Goal: Find specific page/section: Find specific page/section

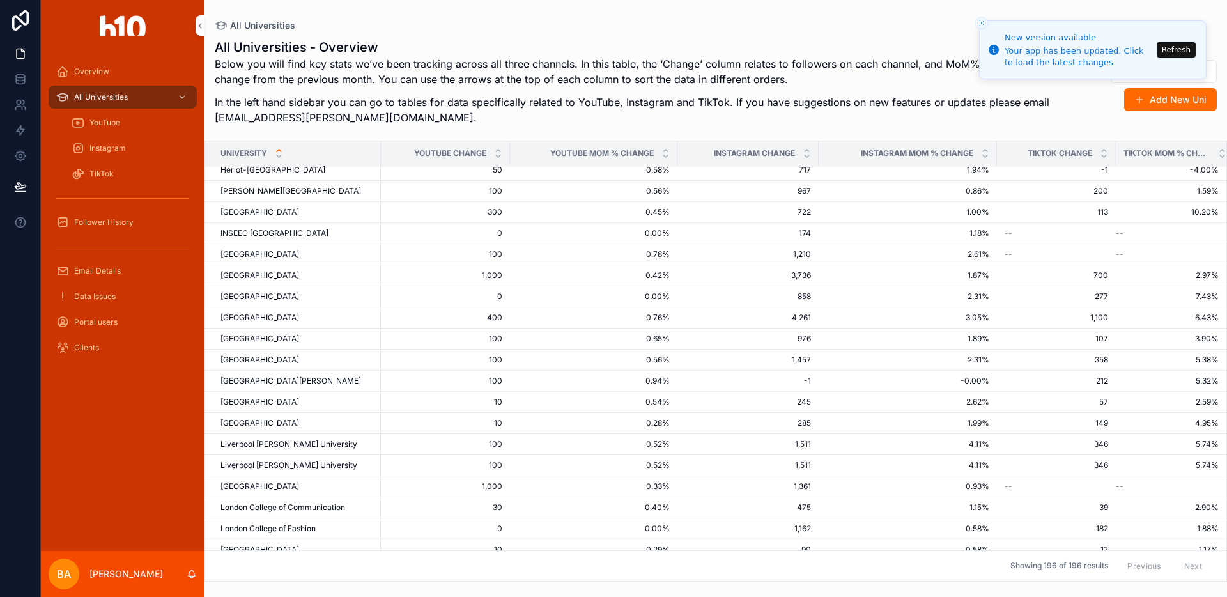
scroll to position [1070, 0]
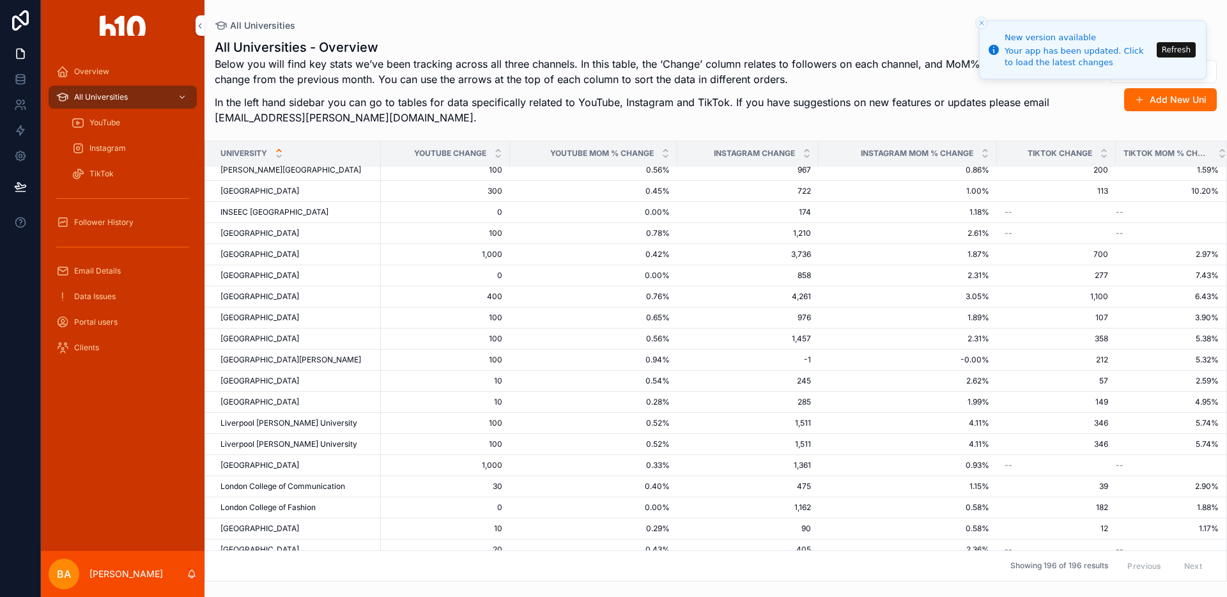
click at [312, 418] on span "Liverpool [PERSON_NAME] University" at bounding box center [288, 423] width 137 height 10
click at [300, 439] on span "Liverpool [PERSON_NAME] University" at bounding box center [288, 444] width 137 height 10
click at [17, 101] on icon at bounding box center [19, 102] width 4 height 4
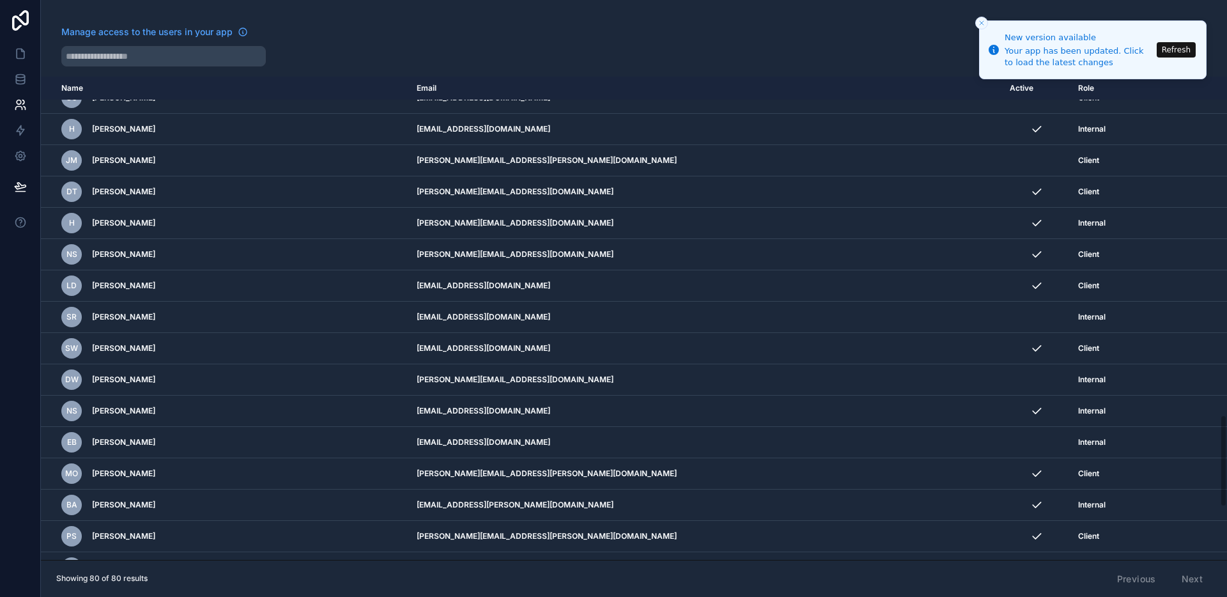
scroll to position [2045, 0]
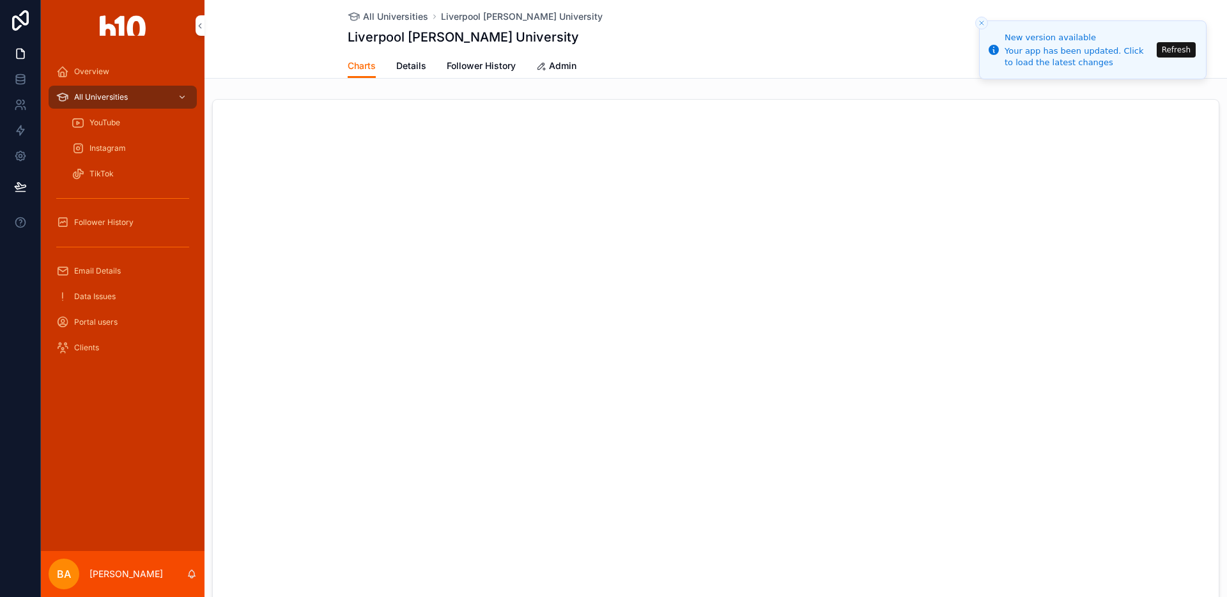
click at [1171, 46] on button "Refresh" at bounding box center [1176, 49] width 39 height 15
click at [471, 65] on span "Follower History" at bounding box center [481, 65] width 69 height 13
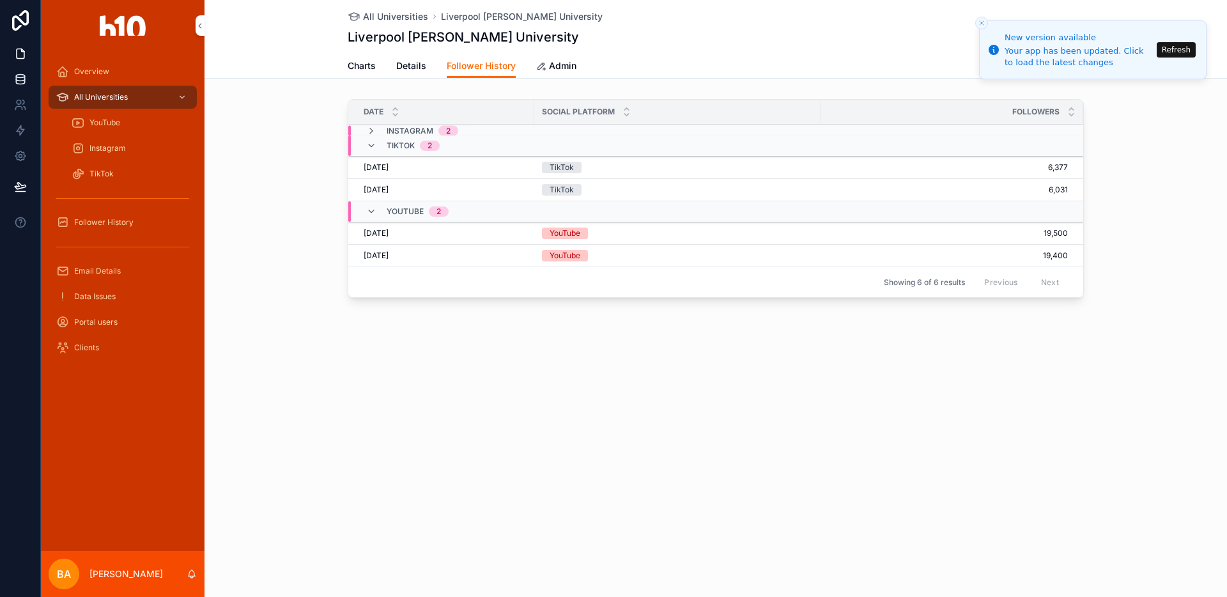
click at [25, 81] on icon at bounding box center [20, 79] width 13 height 13
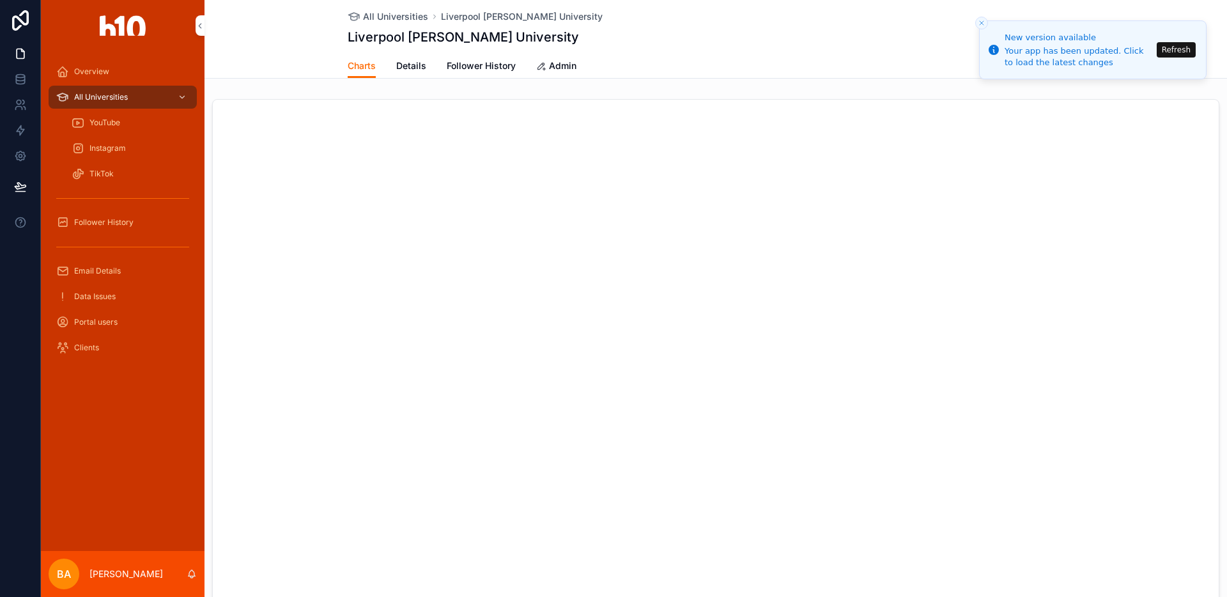
click at [477, 73] on link "Follower History" at bounding box center [481, 67] width 69 height 26
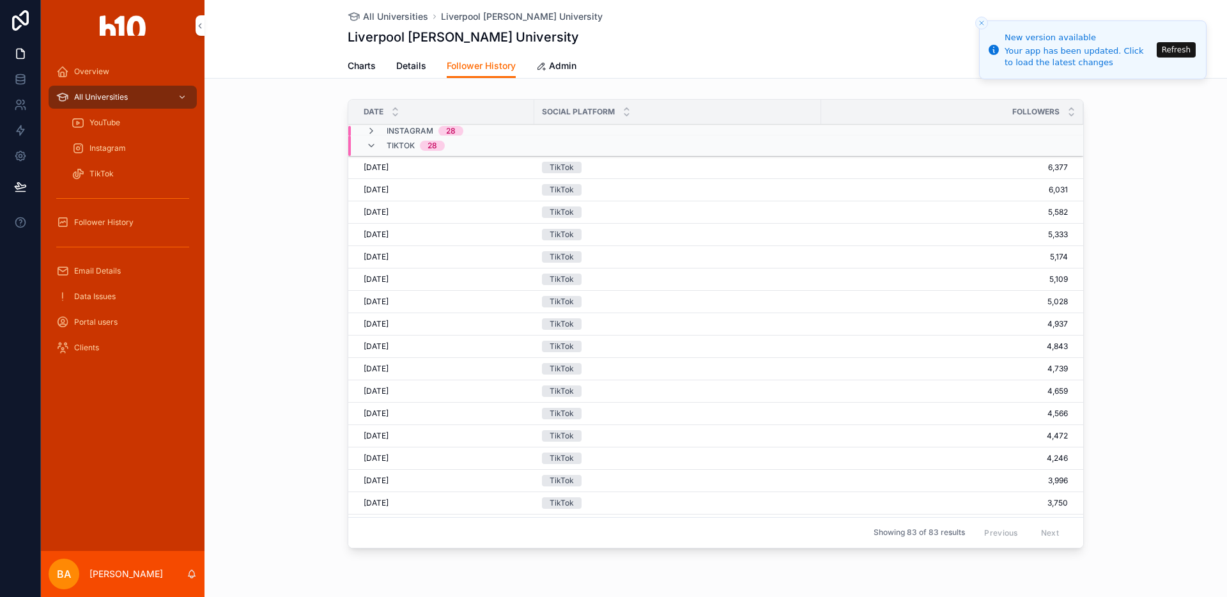
click at [406, 63] on span "Details" at bounding box center [411, 65] width 30 height 13
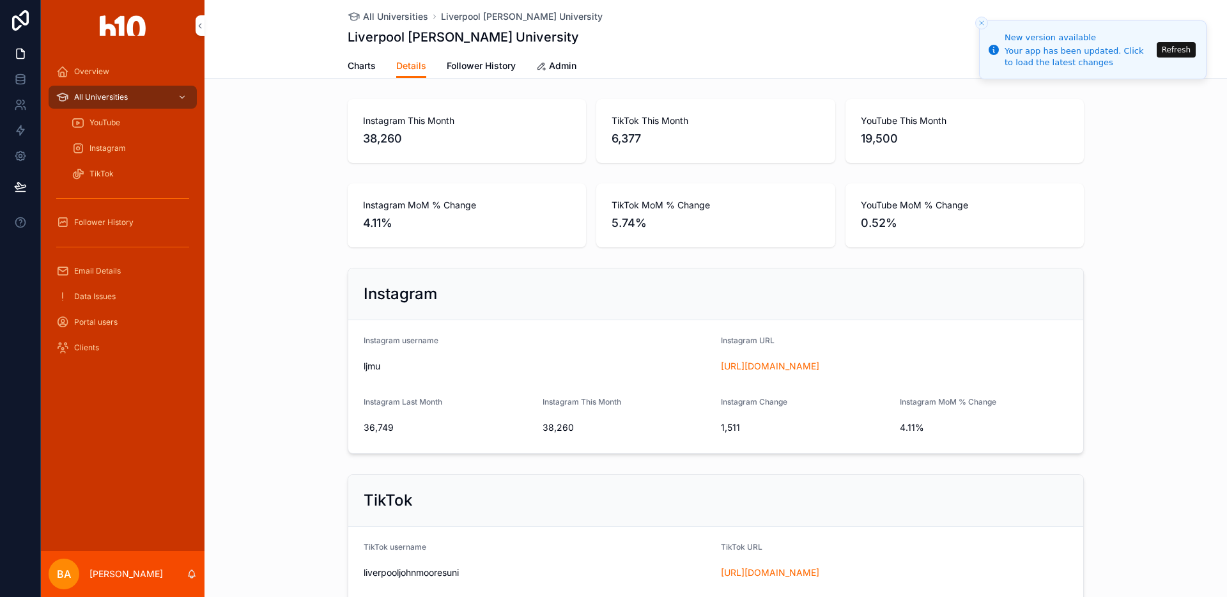
click at [362, 67] on span "Charts" at bounding box center [362, 65] width 28 height 13
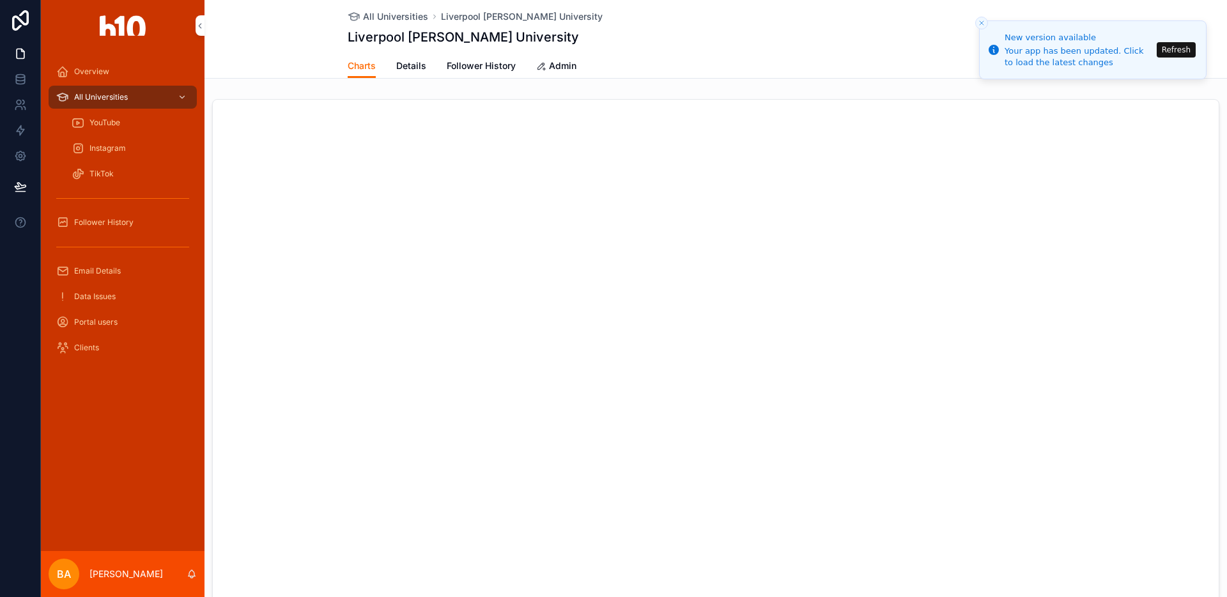
click at [474, 68] on span "Follower History" at bounding box center [481, 65] width 69 height 13
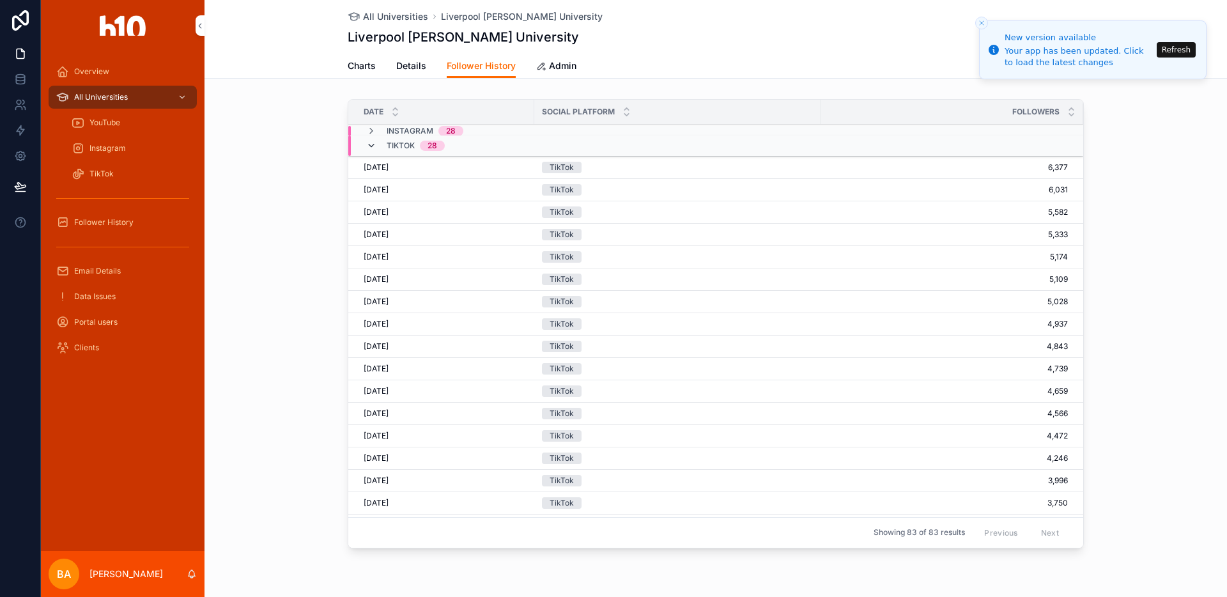
click at [369, 143] on icon "scrollable content" at bounding box center [371, 146] width 10 height 10
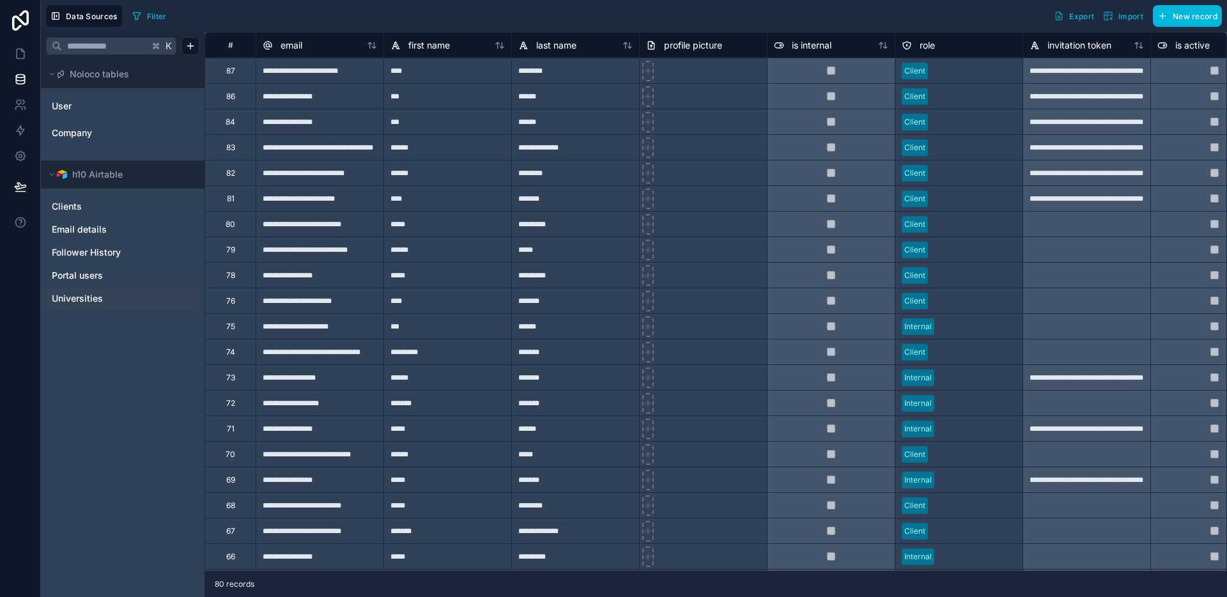
click at [84, 298] on span "Universities" at bounding box center [77, 298] width 51 height 13
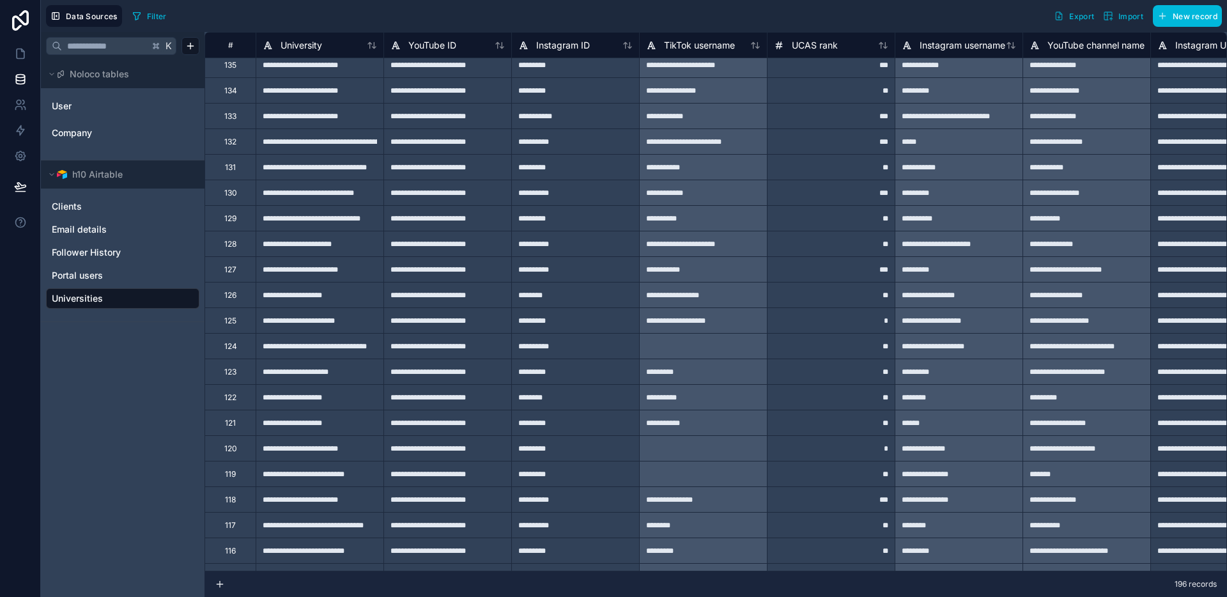
scroll to position [1605, 0]
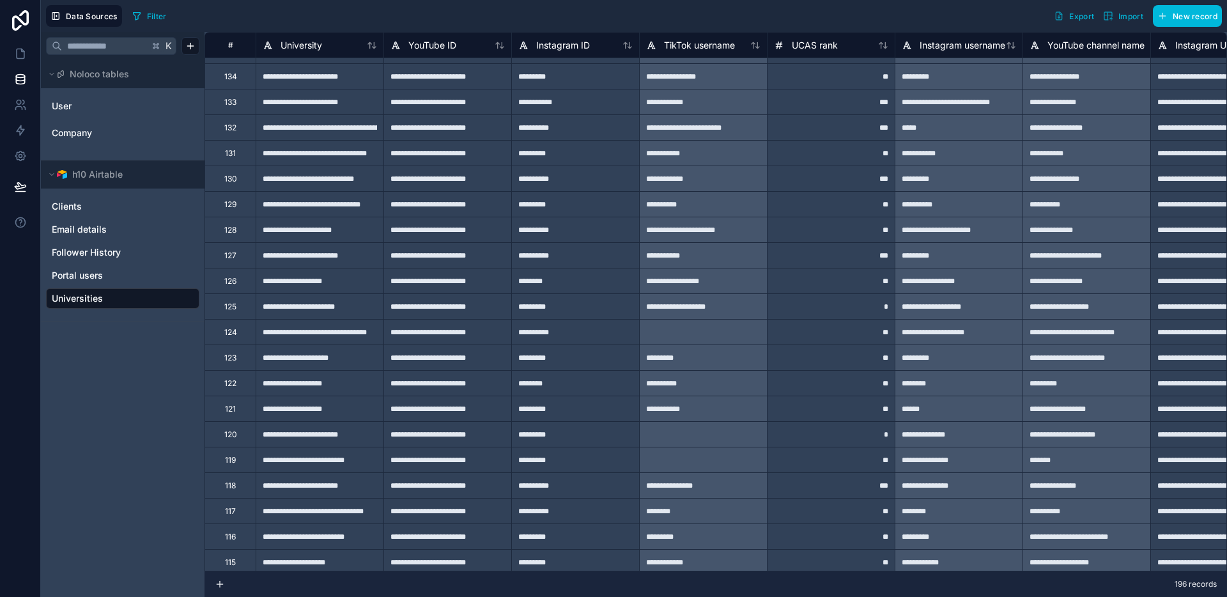
click at [144, 22] on button "Filter" at bounding box center [149, 15] width 44 height 19
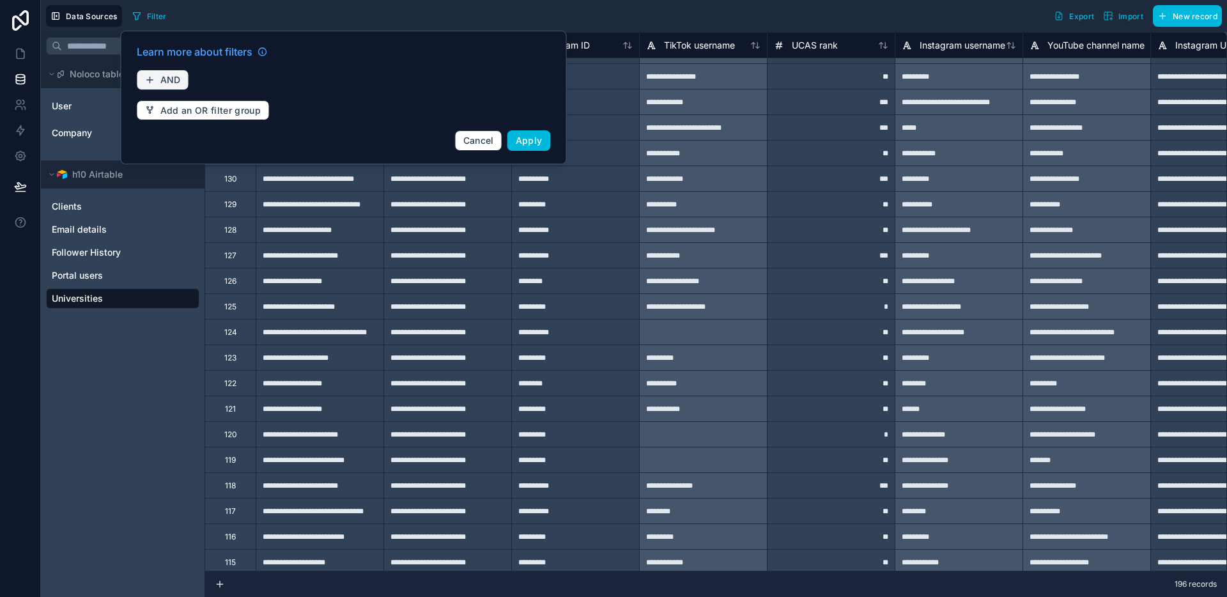
click at [162, 83] on span "AND" at bounding box center [170, 80] width 20 height 12
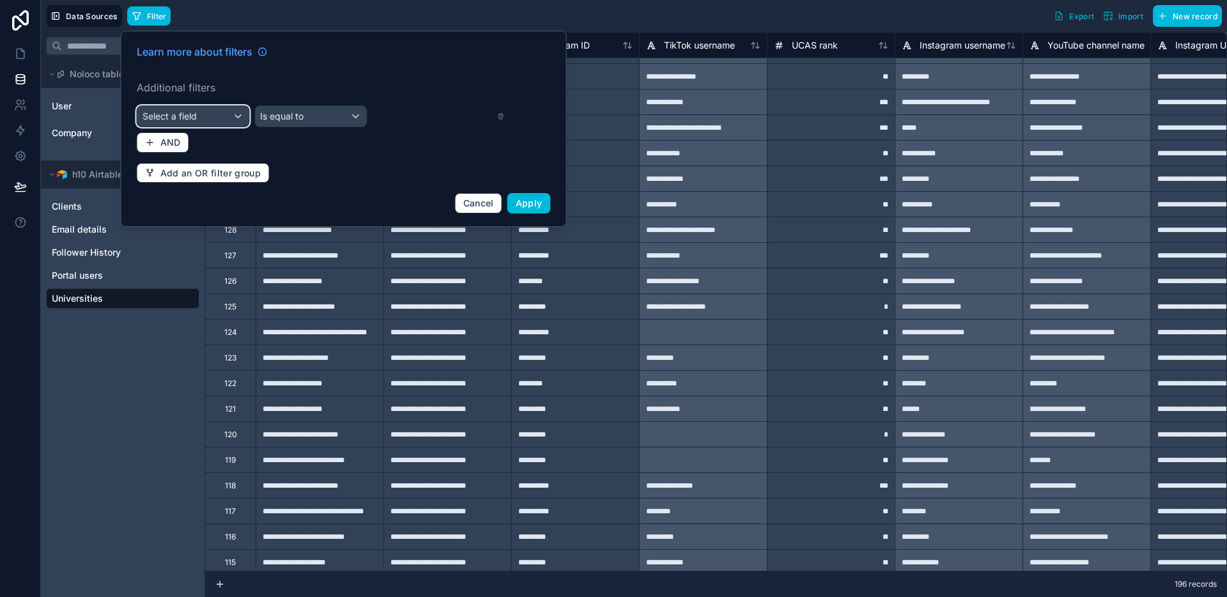
click at [203, 115] on div "Select a field" at bounding box center [193, 116] width 112 height 20
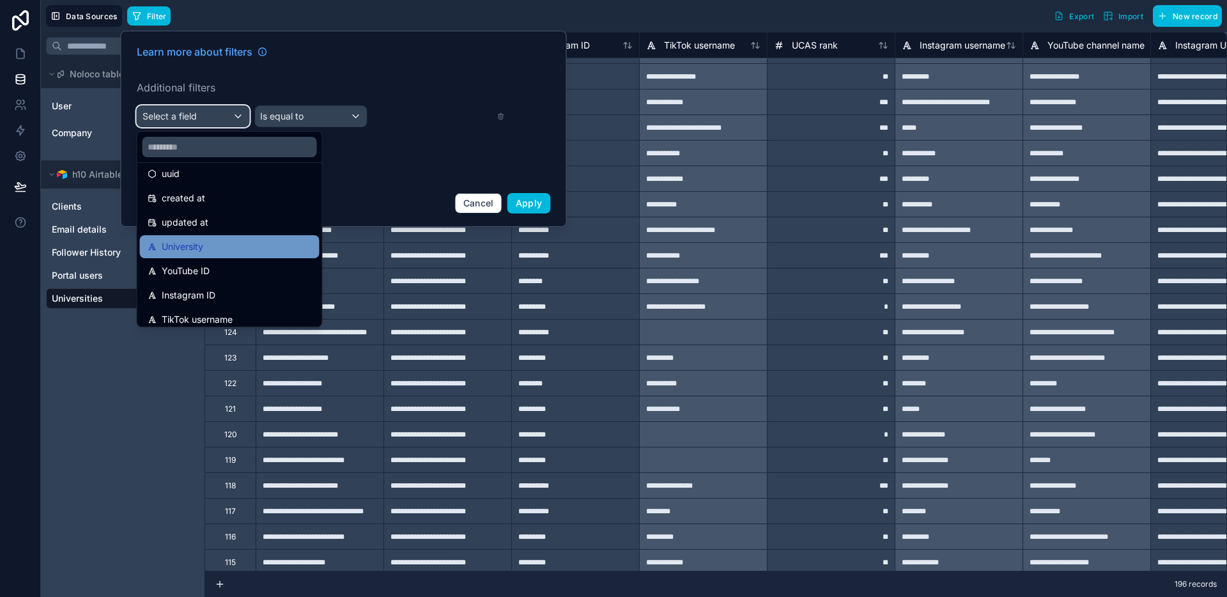
scroll to position [34, 0]
click at [184, 251] on span "University" at bounding box center [183, 247] width 42 height 15
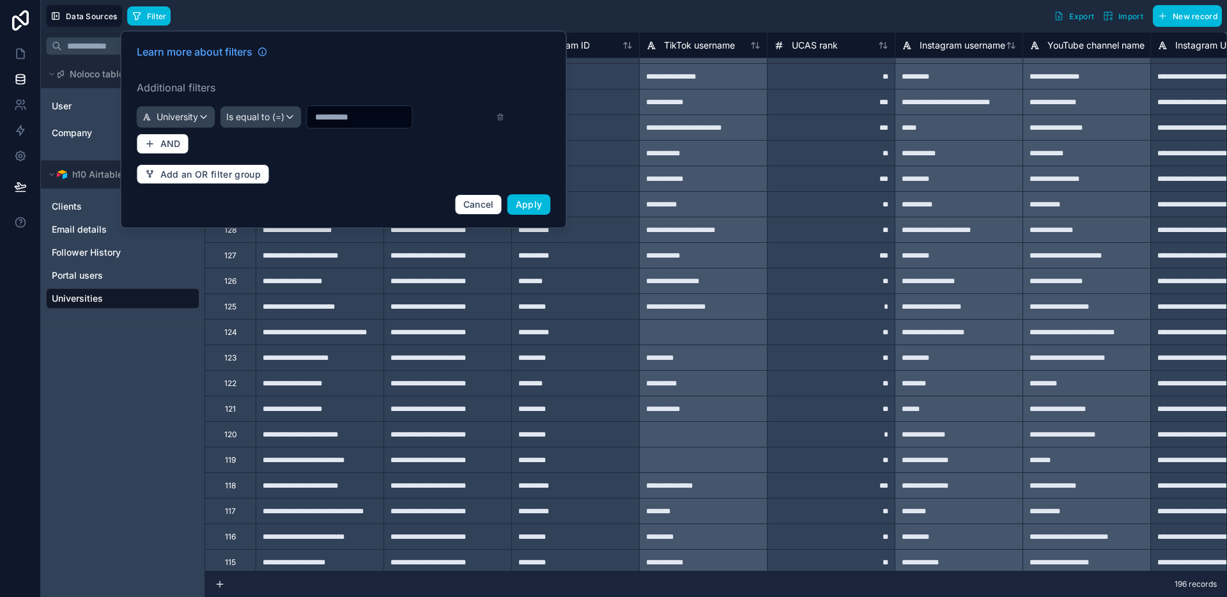
click at [328, 123] on input "text" at bounding box center [359, 117] width 105 height 18
type input "**********"
click at [526, 207] on span "Apply" at bounding box center [529, 204] width 27 height 11
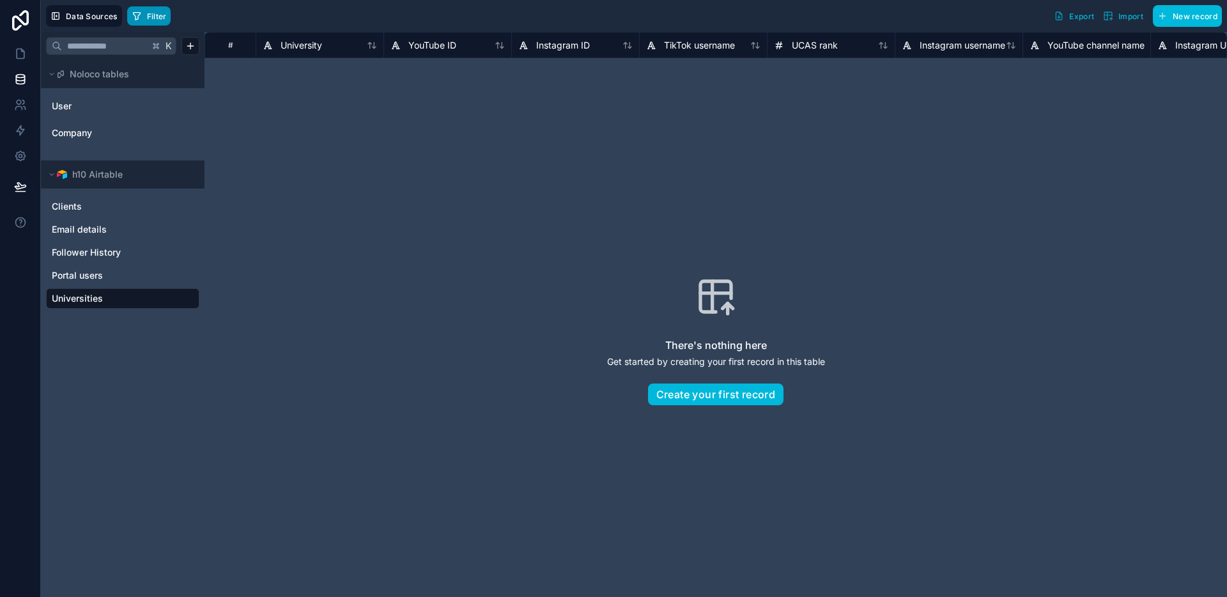
click at [155, 19] on span "Filter" at bounding box center [157, 17] width 20 height 10
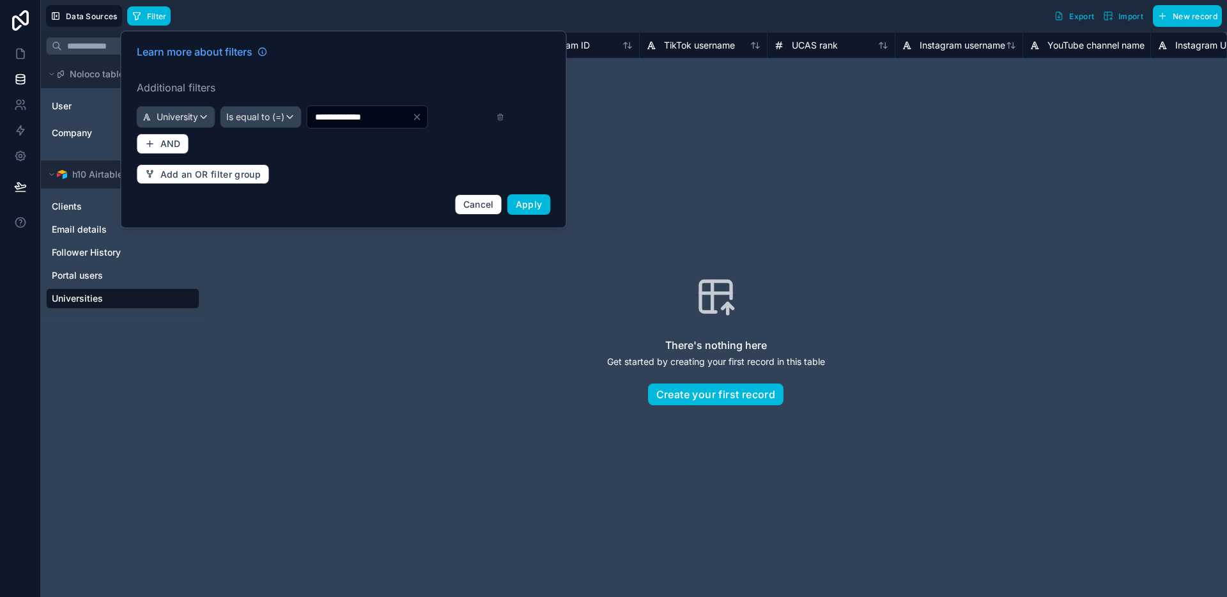
click at [359, 112] on input "**********" at bounding box center [359, 117] width 105 height 18
type input "*********"
click at [525, 205] on span "Apply" at bounding box center [529, 204] width 27 height 11
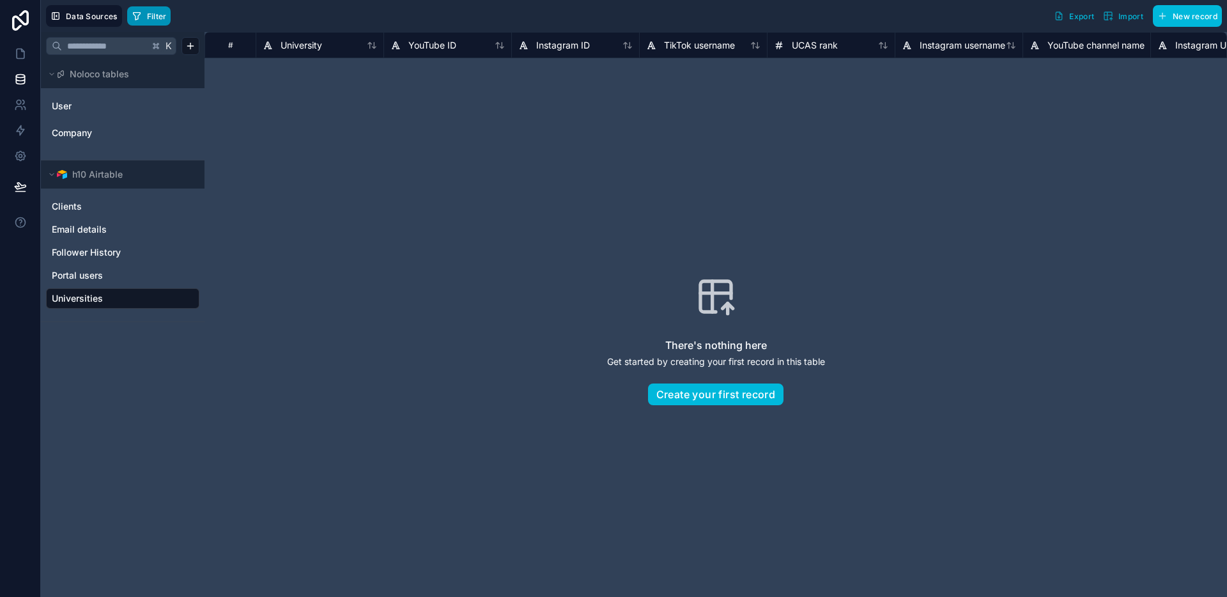
click at [158, 22] on button "Filter" at bounding box center [149, 15] width 44 height 19
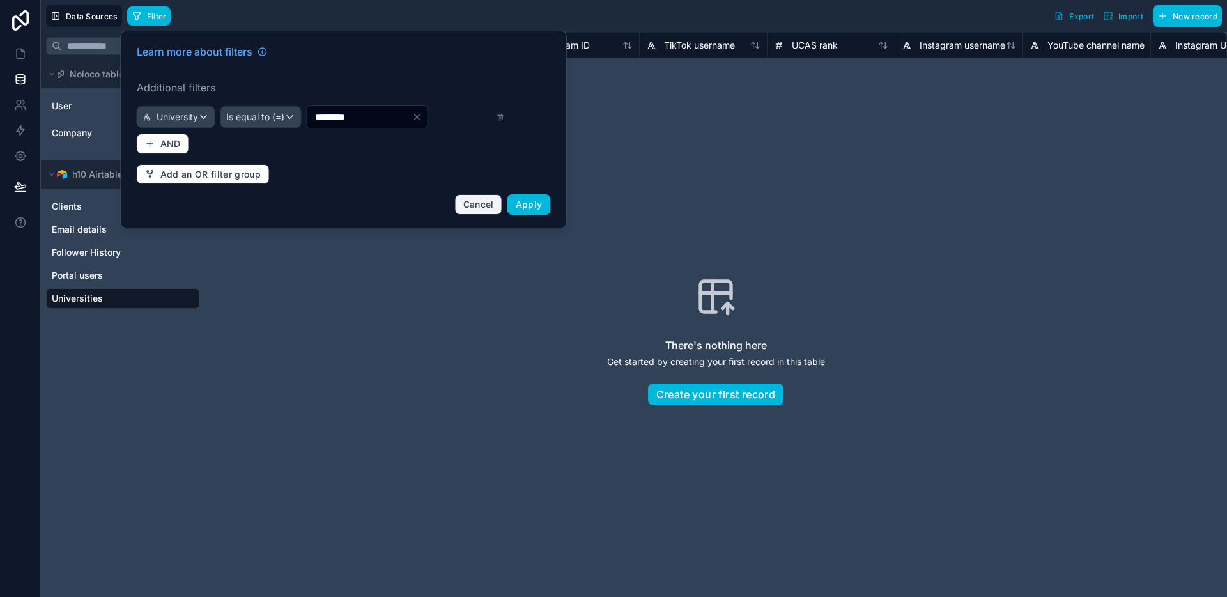
click at [475, 201] on span "Cancel" at bounding box center [478, 204] width 31 height 11
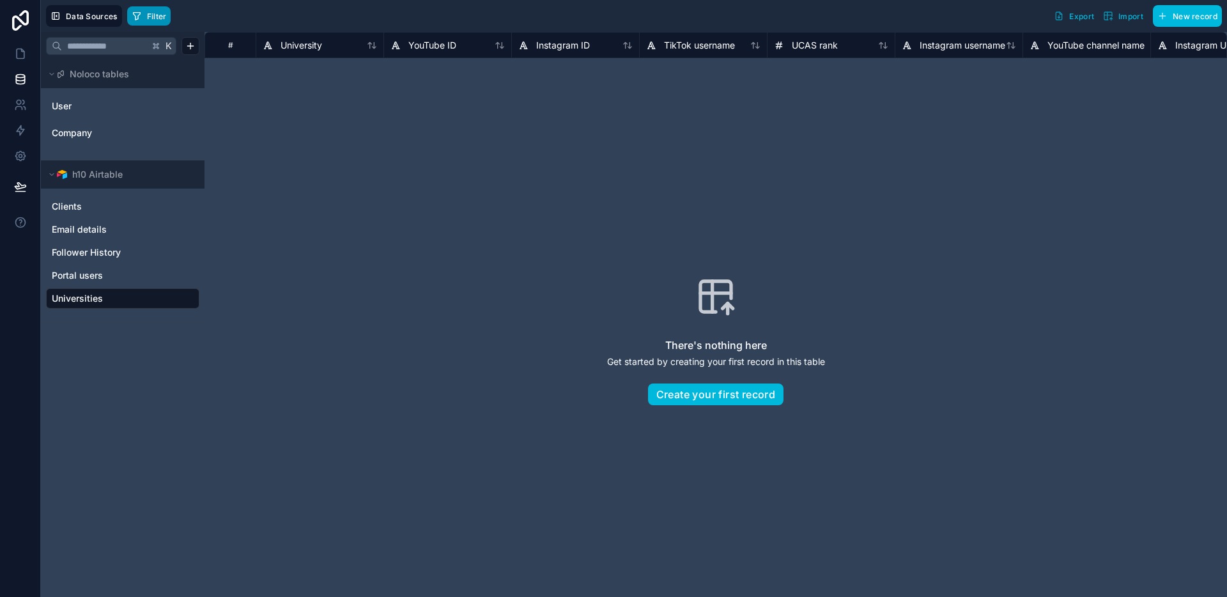
click at [153, 17] on span "Filter" at bounding box center [157, 17] width 20 height 10
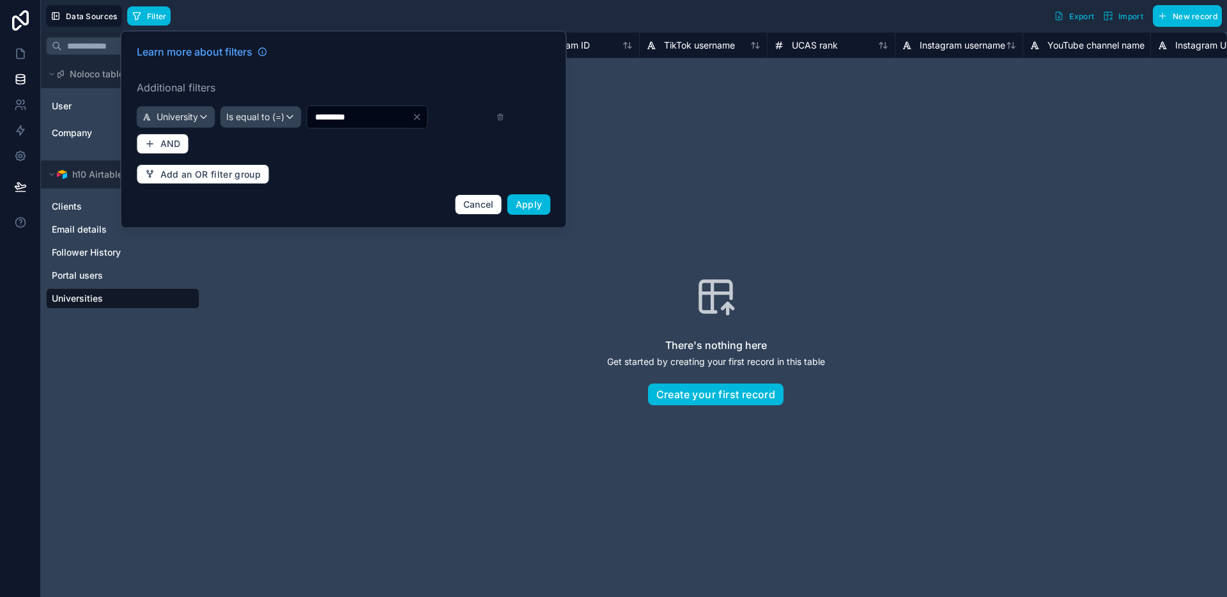
click at [422, 120] on icon "Clear" at bounding box center [417, 117] width 10 height 10
click at [509, 116] on div "Learn more about filters Additional filters University Is equal to (=) ********…" at bounding box center [343, 129] width 429 height 186
click at [505, 116] on div "Learn more about filters Additional filters University Is equal to (=) ********…" at bounding box center [343, 129] width 429 height 186
click at [504, 118] on div "Learn more about filters Additional filters University Is equal to (=) ********…" at bounding box center [343, 129] width 429 height 186
click at [502, 118] on icon at bounding box center [501, 116] width 8 height 9
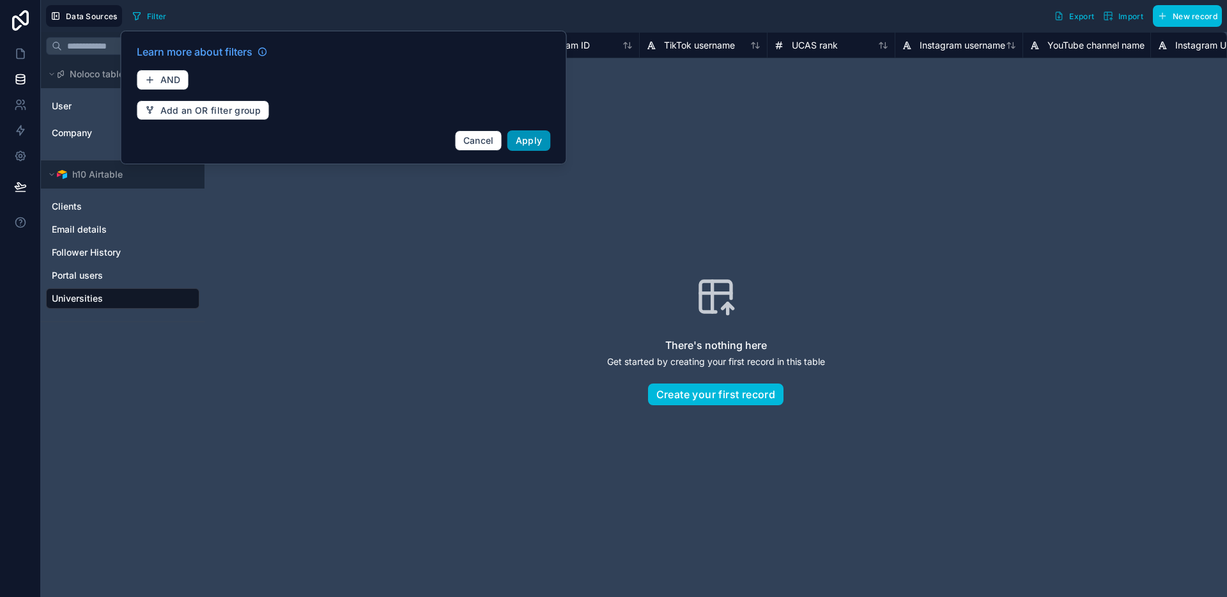
click at [527, 141] on span "Apply" at bounding box center [529, 140] width 27 height 11
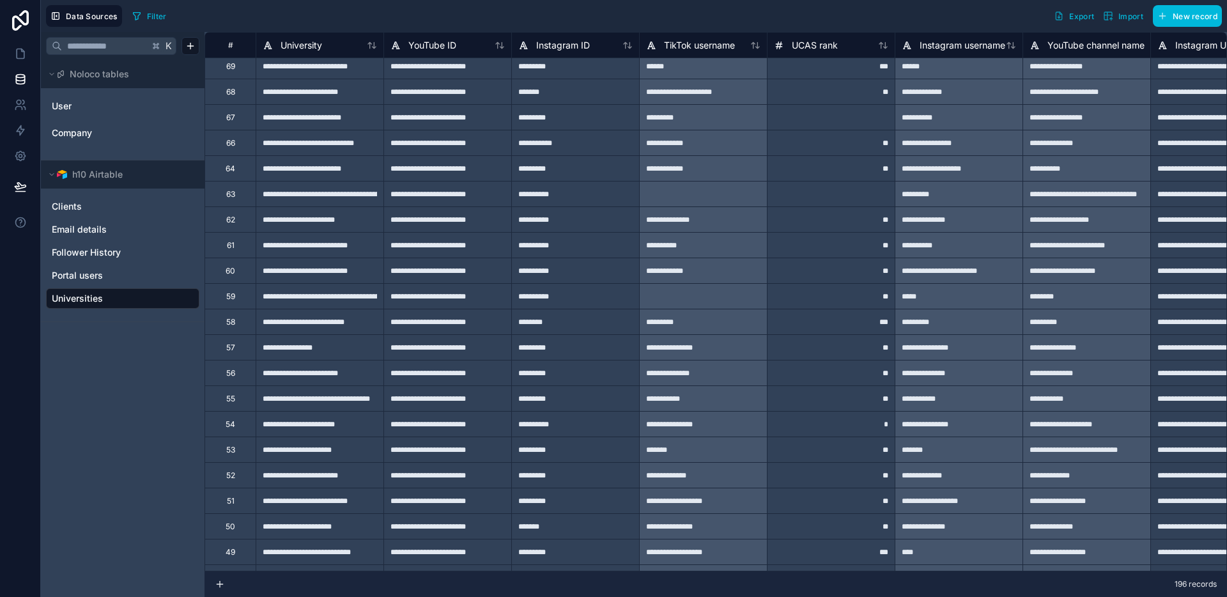
scroll to position [3321, 0]
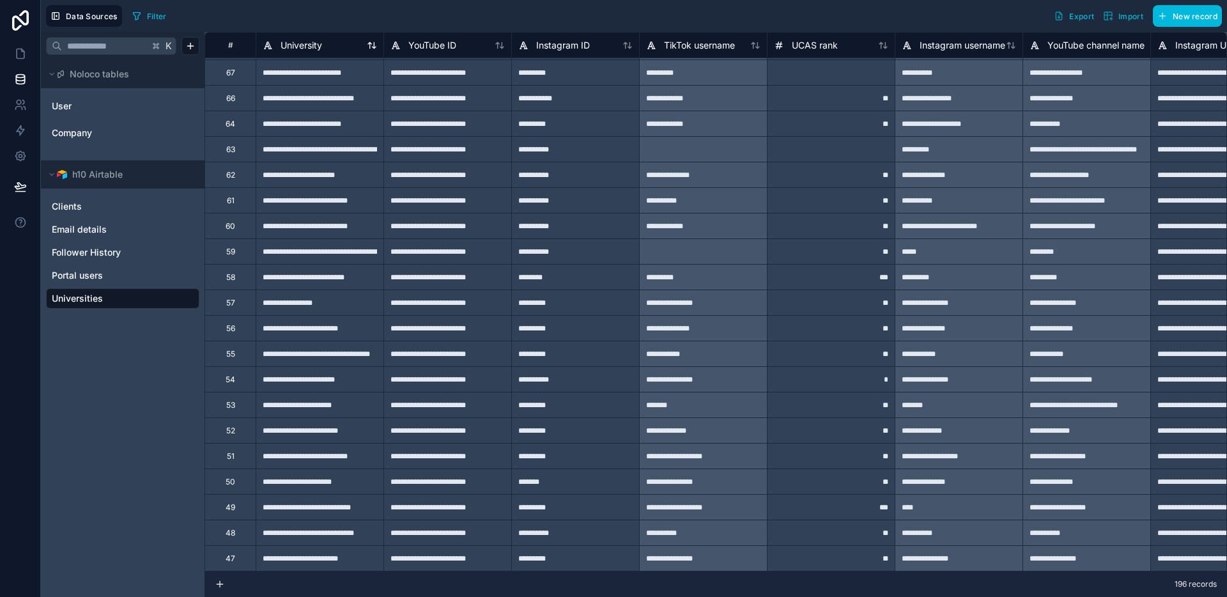
click at [373, 50] on icon at bounding box center [372, 45] width 10 height 10
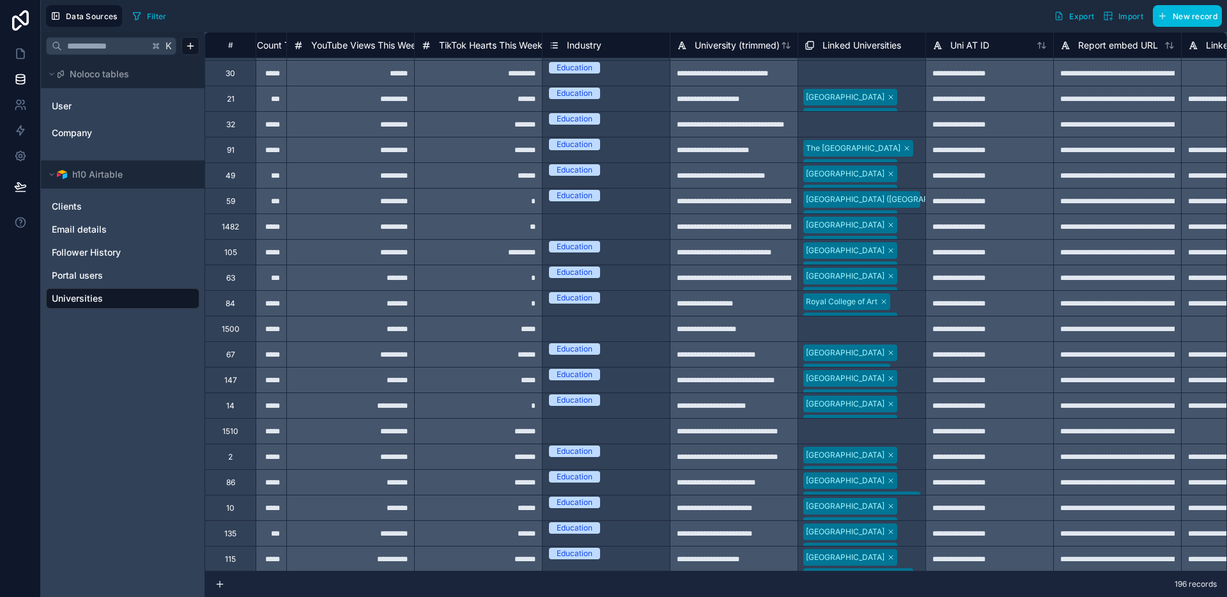
scroll to position [3042, 3037]
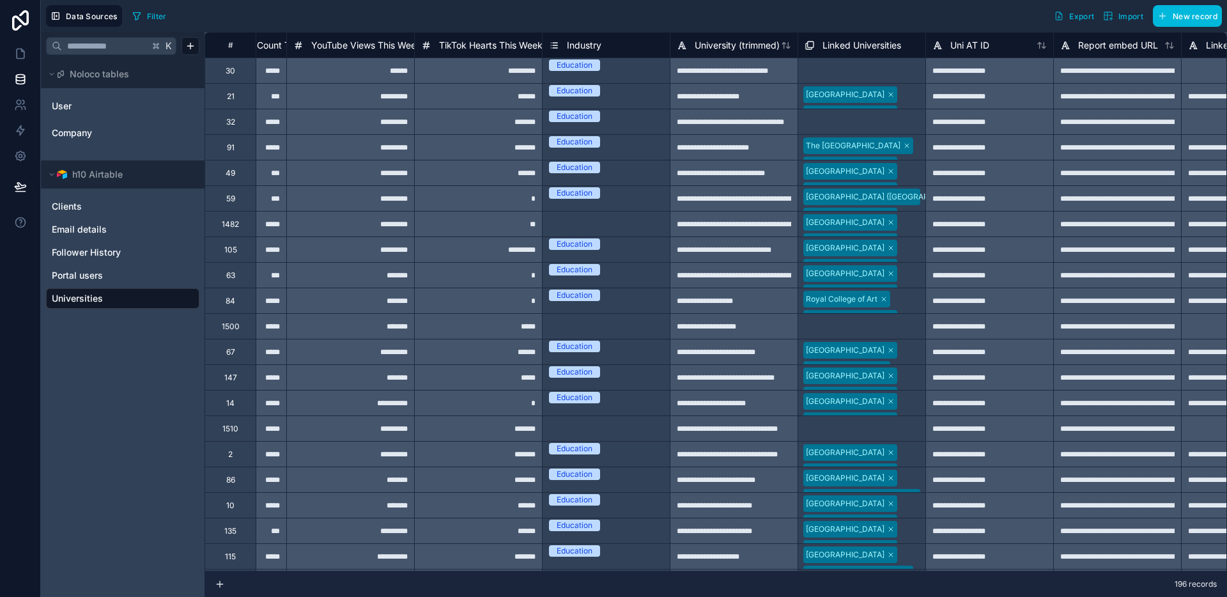
click at [831, 424] on div "Select a Linked Universities" at bounding box center [855, 429] width 100 height 10
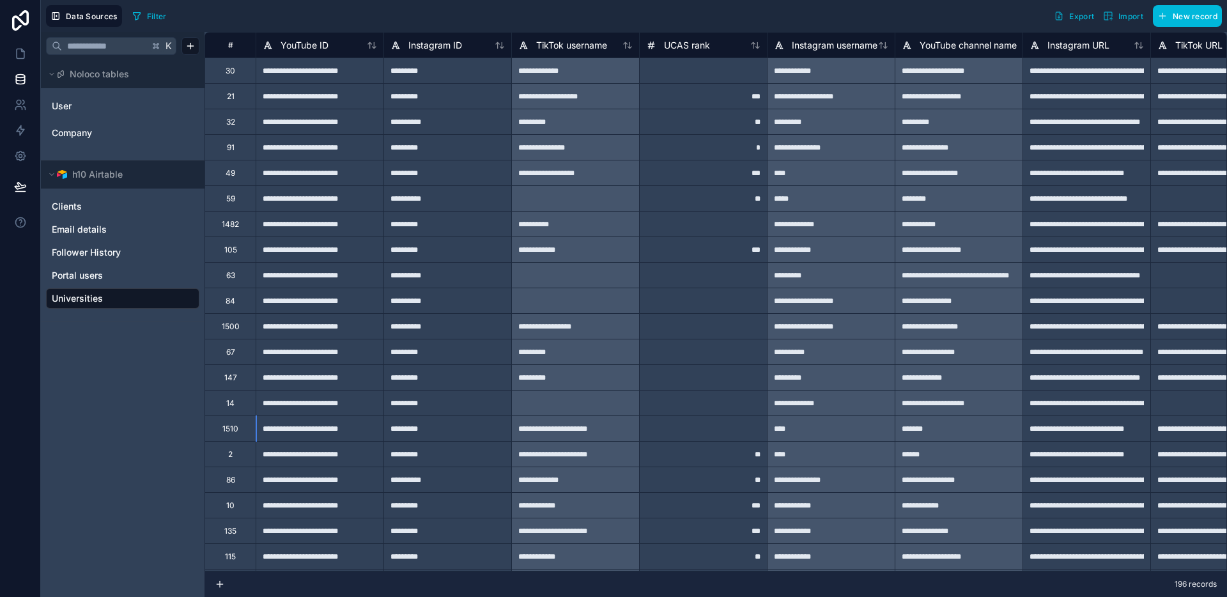
scroll to position [3042, 0]
